Goal: Browse casually: Explore the website without a specific task or goal

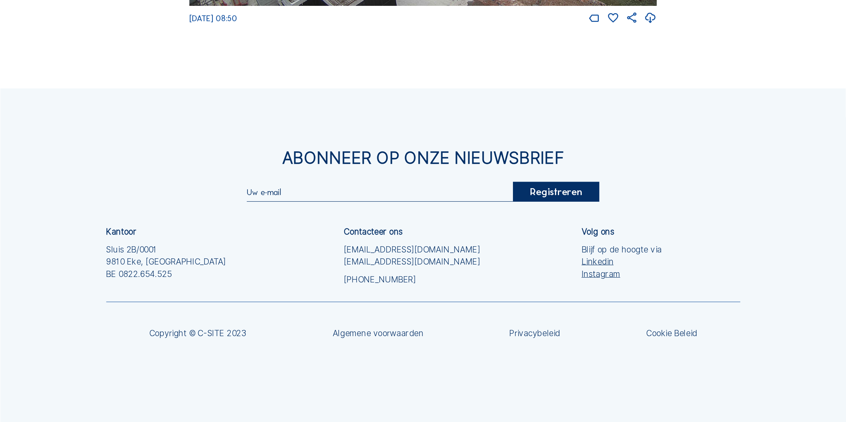
scroll to position [1626, 0]
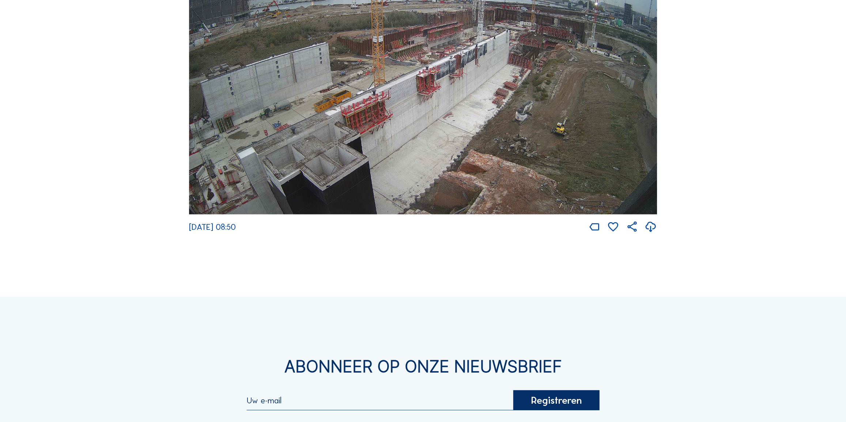
click at [449, 76] on img at bounding box center [423, 82] width 468 height 263
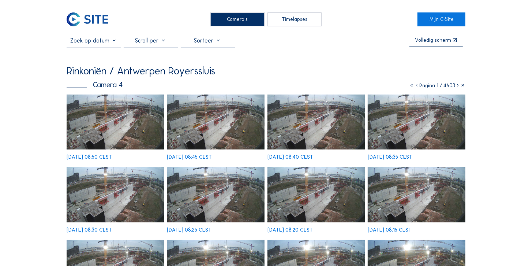
click at [113, 127] on img at bounding box center [116, 121] width 98 height 55
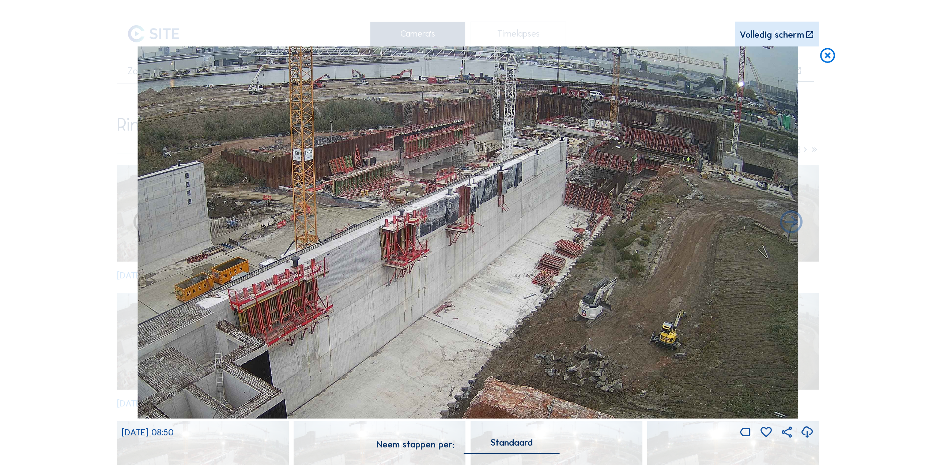
click at [828, 55] on icon at bounding box center [828, 55] width 18 height 19
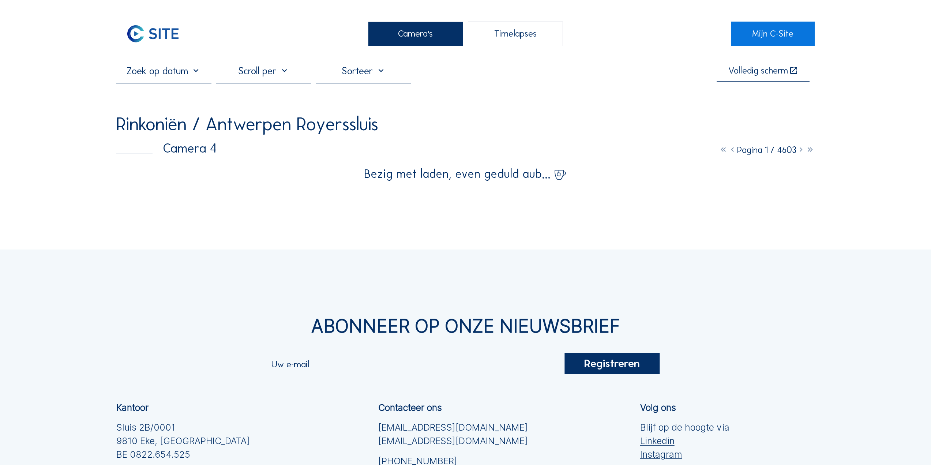
click at [156, 37] on img at bounding box center [152, 34] width 73 height 25
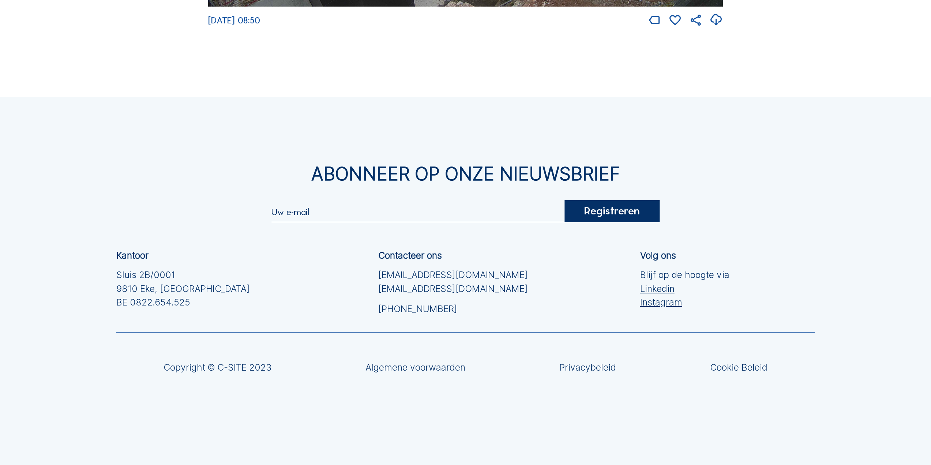
scroll to position [2033, 0]
